Goal: Task Accomplishment & Management: Complete application form

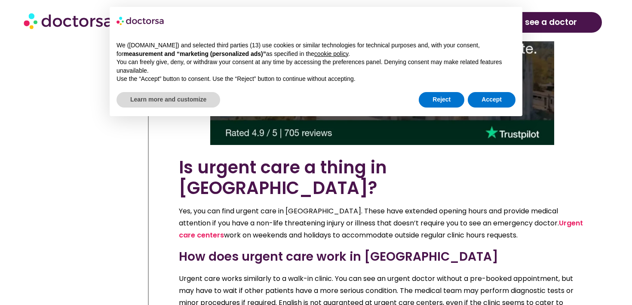
scroll to position [4020, 0]
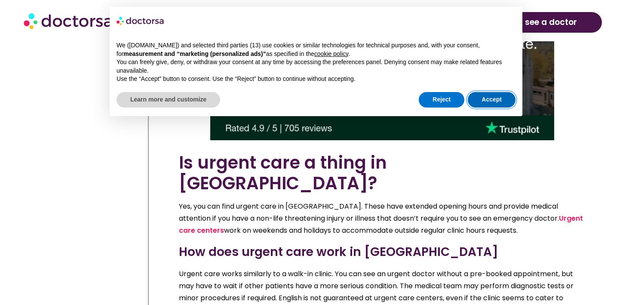
click at [496, 102] on button "Accept" at bounding box center [492, 99] width 48 height 15
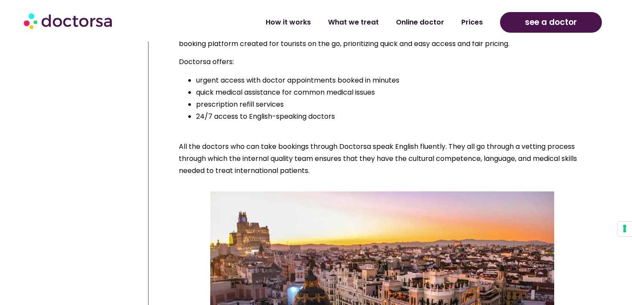
scroll to position [2823, 0]
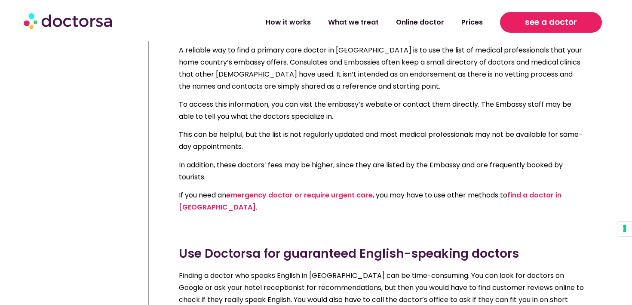
click at [528, 30] on link "see a doctor" at bounding box center [551, 22] width 102 height 21
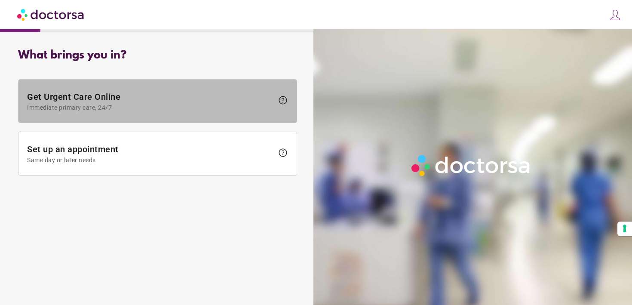
click at [136, 102] on span "Get Urgent Care Online Immediate primary care, 24/7" at bounding box center [150, 101] width 246 height 19
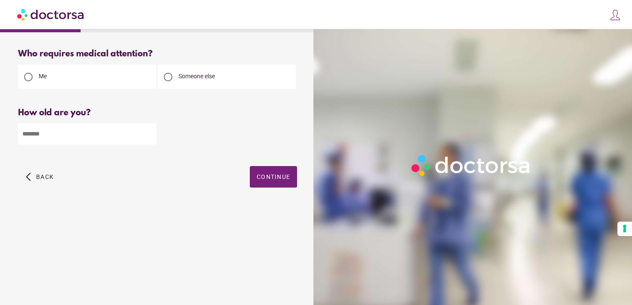
click at [53, 147] on div "How old are you? How old is the patient? Please enter your age" at bounding box center [157, 132] width 279 height 49
click at [62, 139] on input "number" at bounding box center [87, 133] width 138 height 21
type input "**"
click at [277, 178] on span "Continue" at bounding box center [274, 176] width 34 height 7
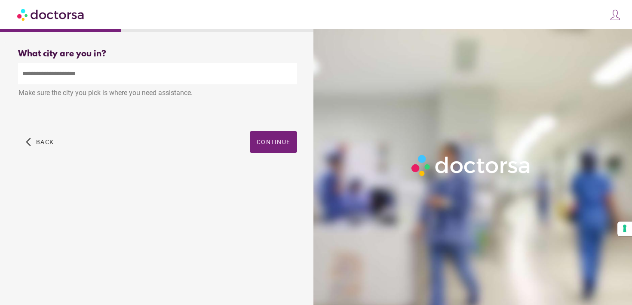
click at [144, 71] on input "text" at bounding box center [157, 73] width 279 height 21
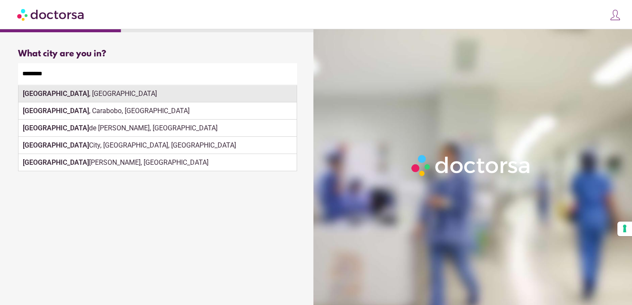
click at [213, 89] on div "Valencia , Spain" at bounding box center [157, 93] width 278 height 17
type input "**********"
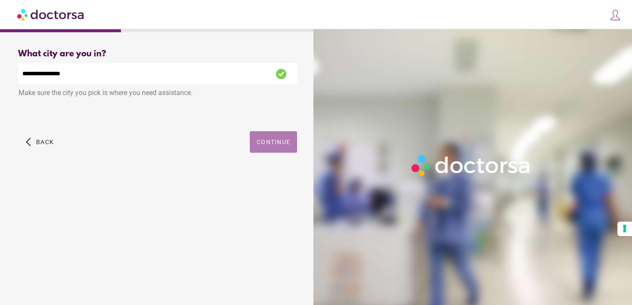
click at [259, 138] on span "button" at bounding box center [273, 142] width 47 height 22
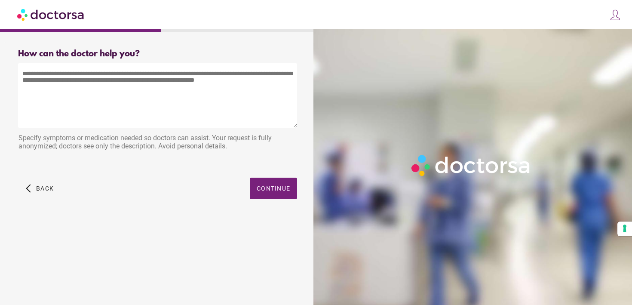
click at [203, 91] on textarea at bounding box center [157, 95] width 279 height 65
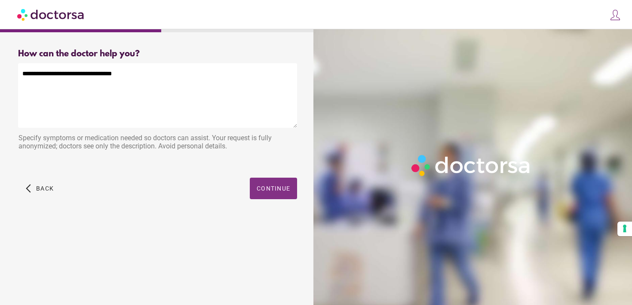
type textarea "**********"
click at [280, 191] on span "Continue" at bounding box center [274, 188] width 34 height 7
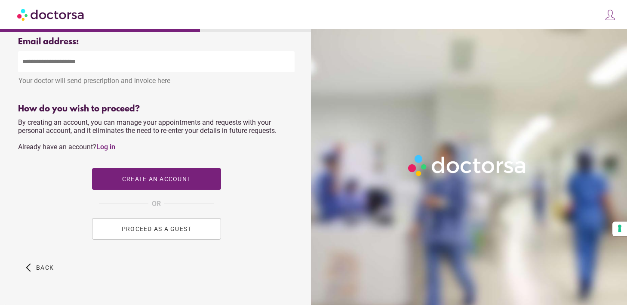
scroll to position [320, 0]
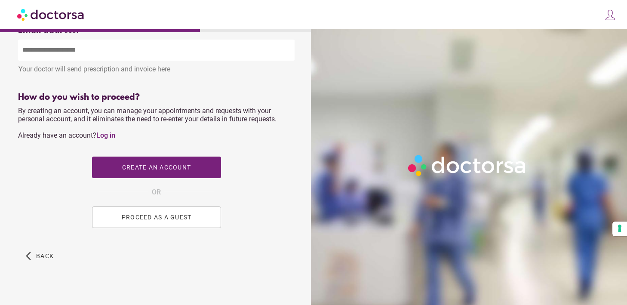
click at [71, 15] on img at bounding box center [51, 14] width 68 height 19
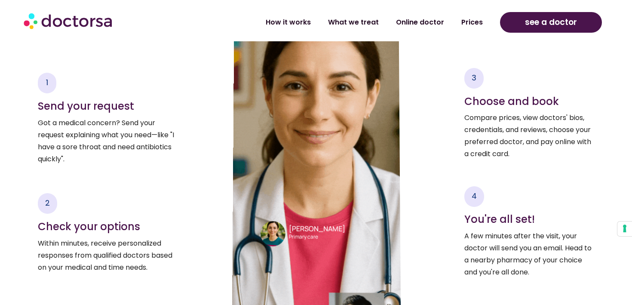
scroll to position [1367, 0]
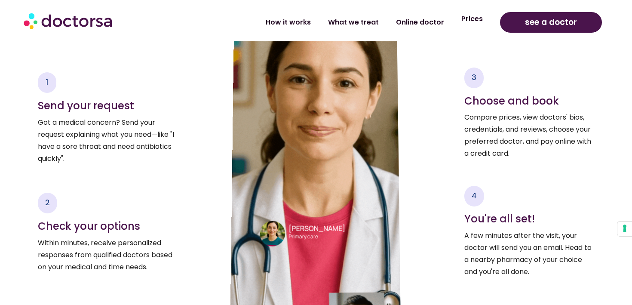
click at [468, 20] on link "Prices" at bounding box center [472, 19] width 39 height 20
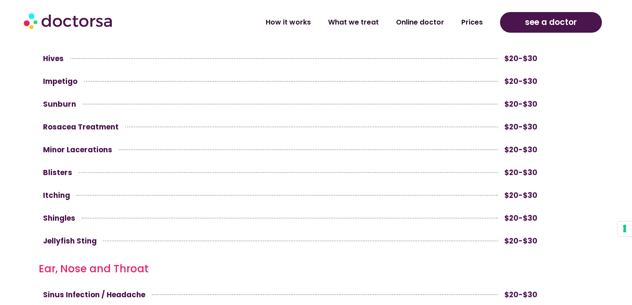
scroll to position [1250, 0]
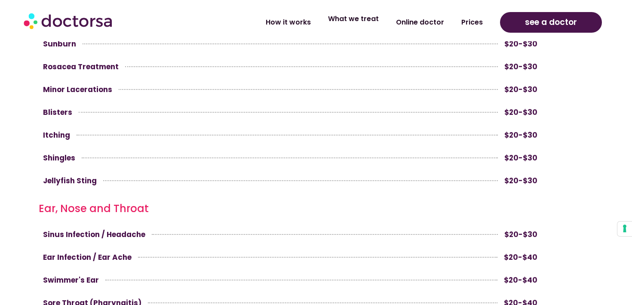
click at [353, 23] on link "What we treat" at bounding box center [354, 19] width 68 height 20
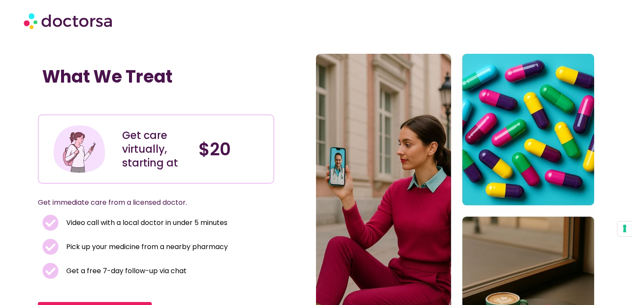
click at [76, 26] on img at bounding box center [69, 21] width 90 height 26
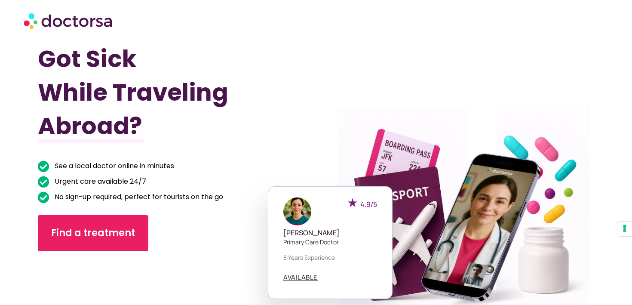
click at [80, 19] on img at bounding box center [69, 21] width 90 height 26
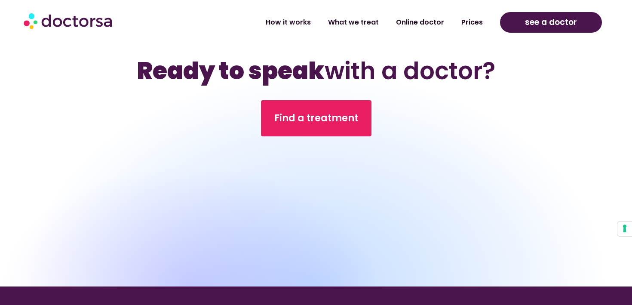
scroll to position [2769, 0]
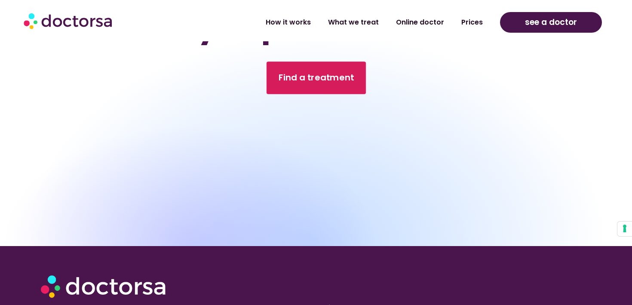
click at [323, 62] on link "Find a treatment" at bounding box center [315, 78] width 99 height 33
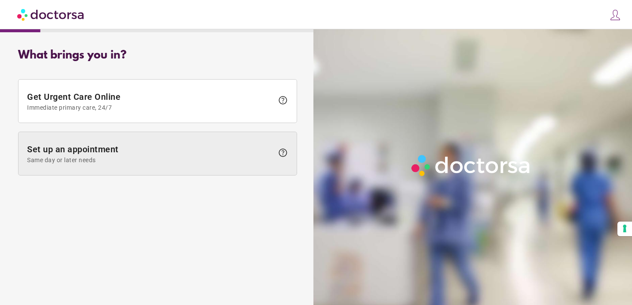
click at [206, 154] on span "Set up an appointment Same day or later needs" at bounding box center [150, 153] width 246 height 19
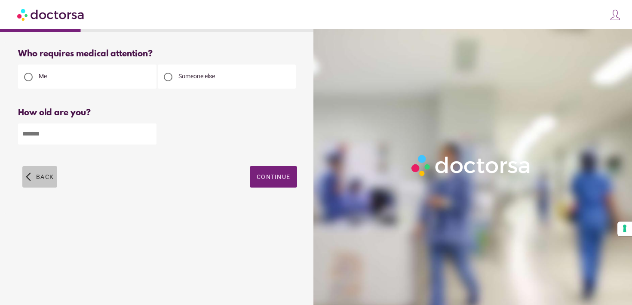
click at [37, 184] on span "button" at bounding box center [39, 177] width 35 height 22
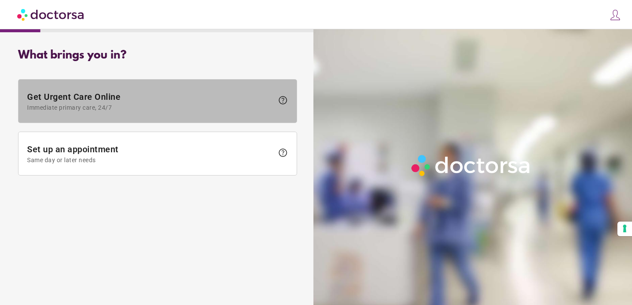
click at [120, 92] on span "Get Urgent Care Online Immediate primary care, 24/7" at bounding box center [150, 101] width 246 height 19
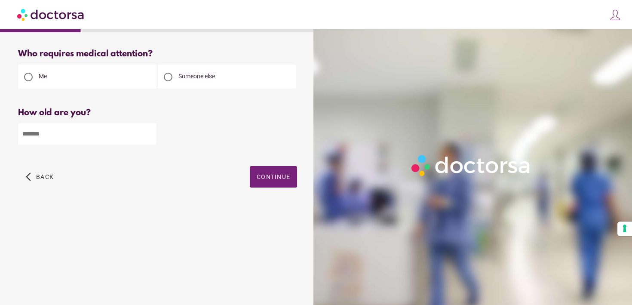
click at [60, 140] on input "number" at bounding box center [87, 133] width 138 height 21
type input "**"
click at [259, 172] on span "button" at bounding box center [273, 177] width 47 height 22
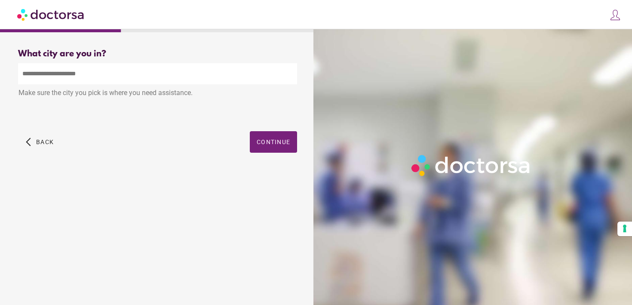
click at [140, 72] on input "text" at bounding box center [157, 73] width 279 height 21
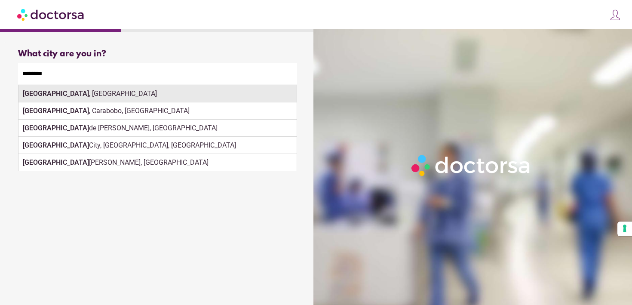
click at [183, 92] on div "Valencia , Spain" at bounding box center [157, 93] width 278 height 17
type input "**********"
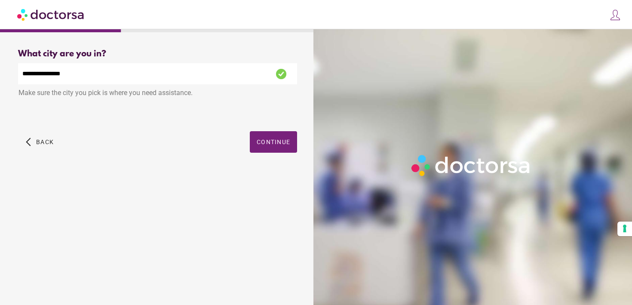
click at [284, 148] on span "button" at bounding box center [273, 142] width 47 height 22
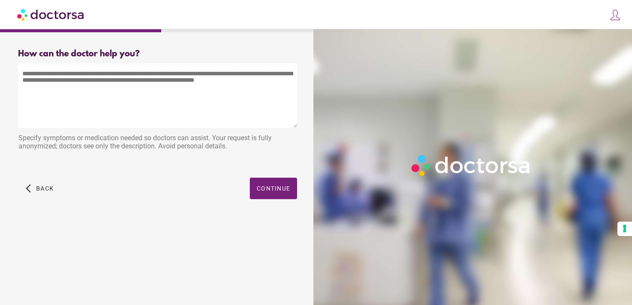
click at [162, 64] on textarea at bounding box center [157, 95] width 279 height 65
click at [160, 64] on textarea at bounding box center [157, 95] width 279 height 65
click at [157, 89] on textarea at bounding box center [157, 95] width 279 height 65
click at [159, 83] on textarea at bounding box center [157, 95] width 279 height 65
type textarea "*"
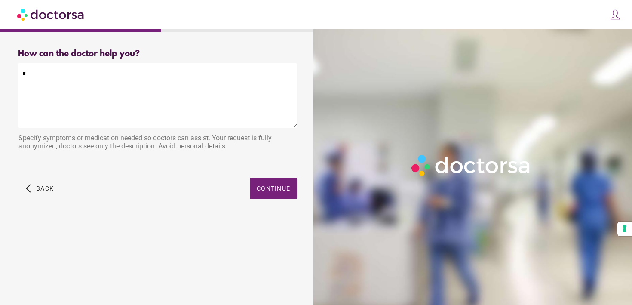
click at [160, 83] on textarea "*" at bounding box center [157, 95] width 279 height 65
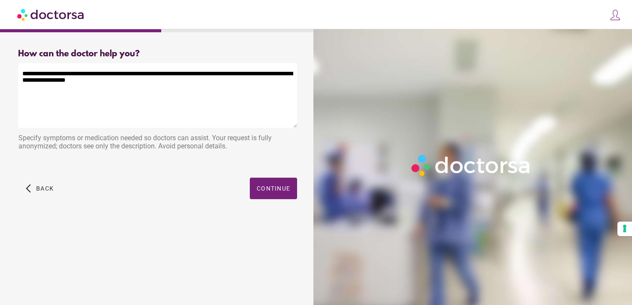
drag, startPoint x: 204, startPoint y: 75, endPoint x: 257, endPoint y: 74, distance: 53.3
click at [257, 74] on textarea "**********" at bounding box center [157, 95] width 279 height 65
drag, startPoint x: 122, startPoint y: 76, endPoint x: 71, endPoint y: 74, distance: 50.8
click at [71, 74] on textarea "**********" at bounding box center [157, 95] width 279 height 65
click at [140, 90] on textarea "**********" at bounding box center [157, 95] width 279 height 65
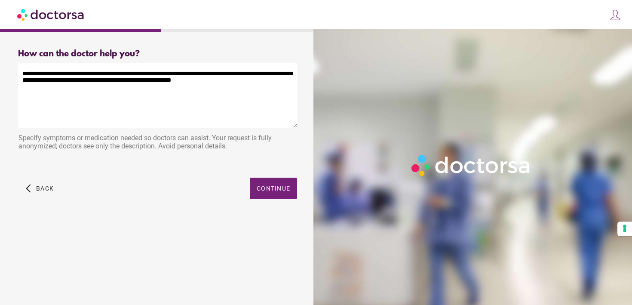
click at [93, 80] on textarea "**********" at bounding box center [157, 95] width 279 height 65
type textarea "**********"
click at [266, 184] on span "button" at bounding box center [273, 189] width 47 height 22
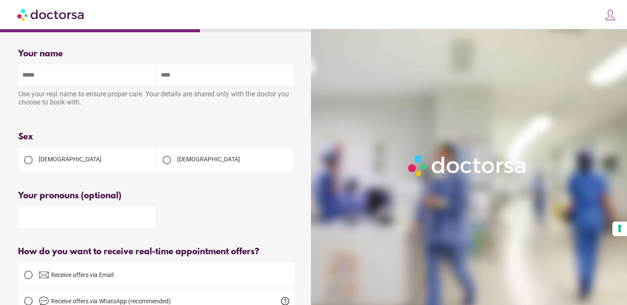
click at [81, 71] on input "text" at bounding box center [86, 75] width 137 height 21
type input "******"
type input "****"
click at [26, 163] on div at bounding box center [28, 160] width 9 height 9
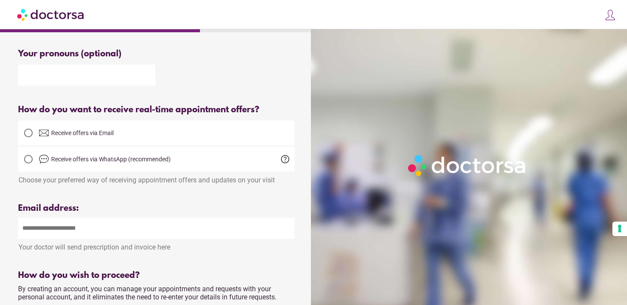
scroll to position [149, 0]
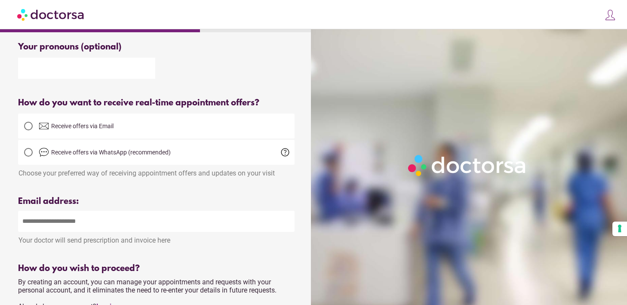
click at [67, 156] on span "Receive offers via WhatsApp (recommended)" at bounding box center [111, 152] width 120 height 7
click at [91, 220] on input "email" at bounding box center [156, 221] width 277 height 21
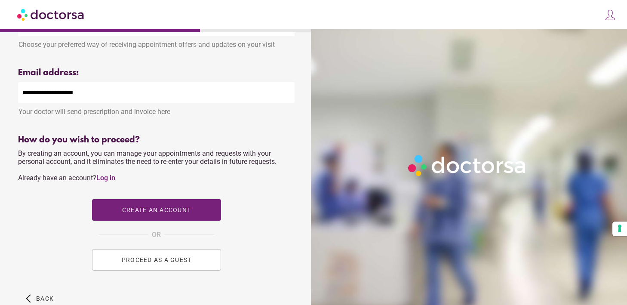
scroll to position [282, 0]
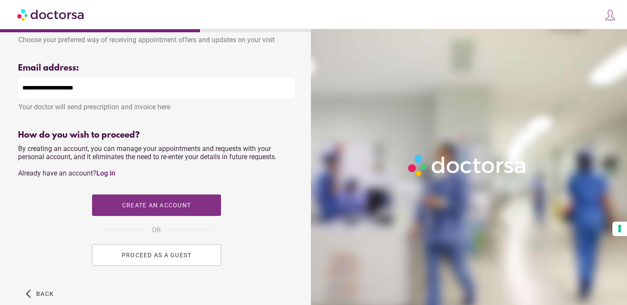
type input "**********"
click at [142, 204] on span "Create an account" at bounding box center [156, 205] width 69 height 7
type input "**********"
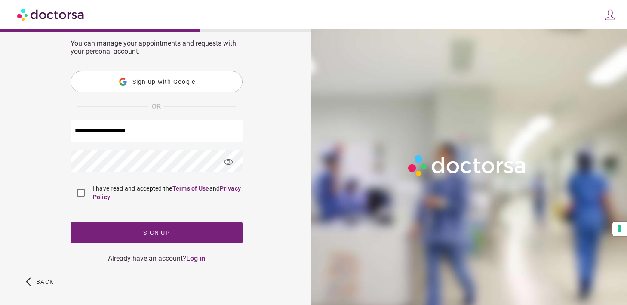
scroll to position [73, 0]
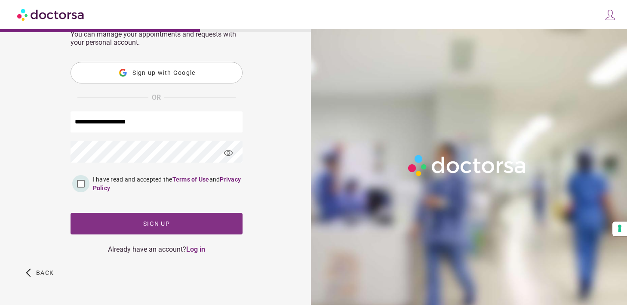
click at [98, 217] on span "button" at bounding box center [157, 224] width 172 height 22
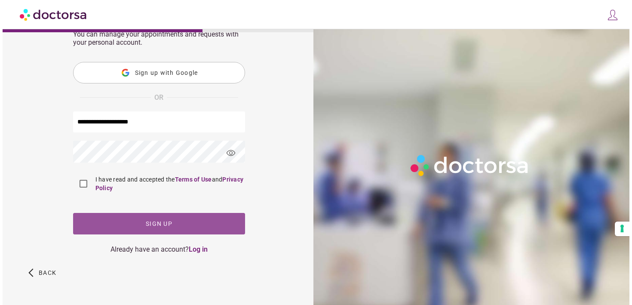
scroll to position [0, 0]
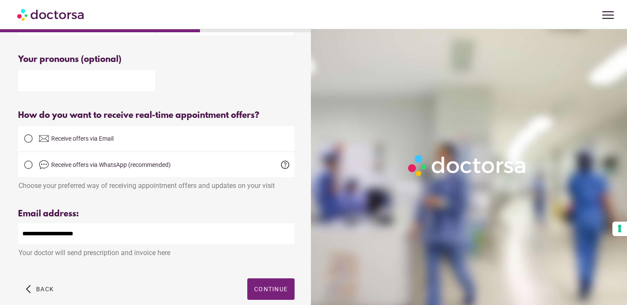
scroll to position [181, 0]
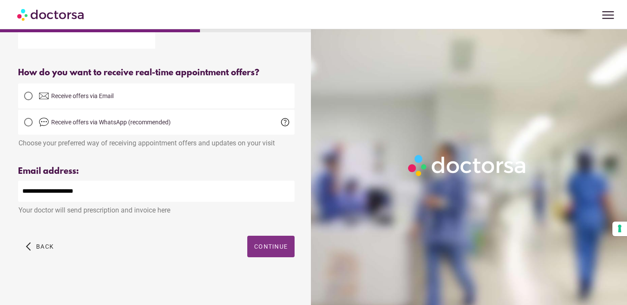
click at [268, 248] on span "Continue" at bounding box center [271, 246] width 34 height 7
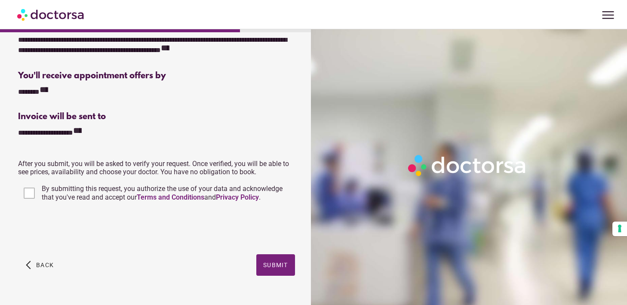
scroll to position [180, 0]
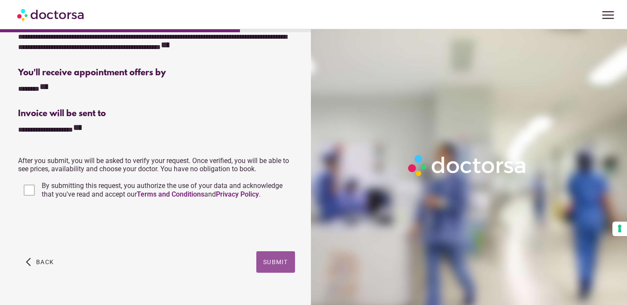
click at [275, 262] on span "Submit" at bounding box center [275, 261] width 25 height 7
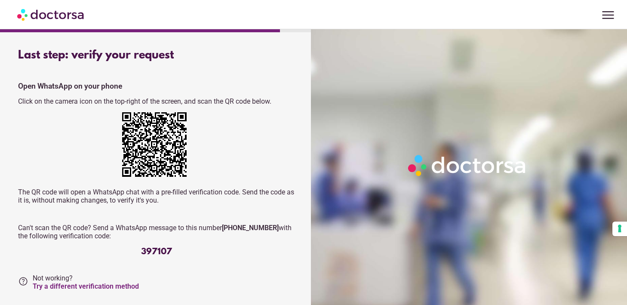
click at [141, 206] on div "Open WhatsApp on your phone Click on the camera icon on the top-right of the sc…" at bounding box center [156, 169] width 277 height 175
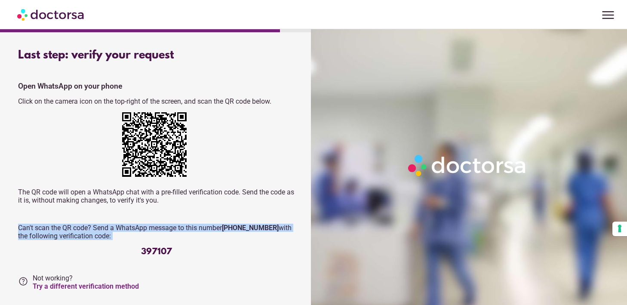
click at [141, 206] on div "Open WhatsApp on your phone Click on the camera icon on the top-right of the sc…" at bounding box center [156, 169] width 277 height 175
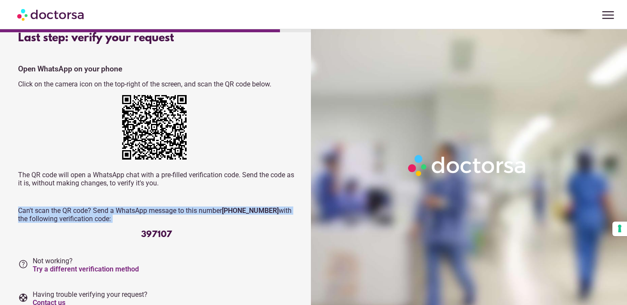
click at [154, 191] on div "Open WhatsApp on your phone Click on the camera icon on the top-right of the sc…" at bounding box center [156, 152] width 277 height 175
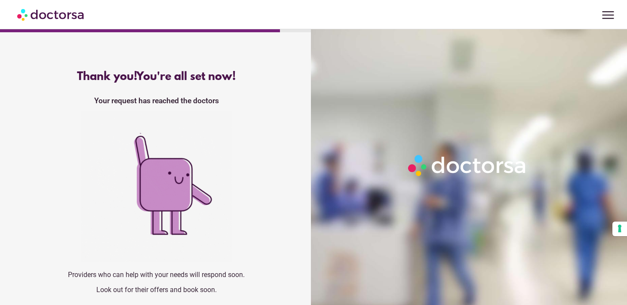
scroll to position [3, 0]
